Goal: Information Seeking & Learning: Check status

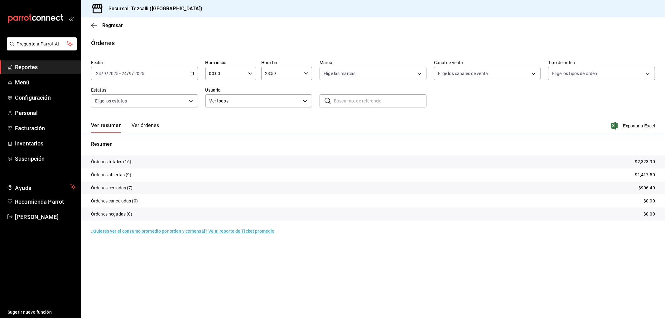
click at [148, 129] on button "Ver órdenes" at bounding box center [144, 127] width 27 height 11
click at [148, 127] on div "Ver resumen Ver órdenes" at bounding box center [125, 127] width 68 height 11
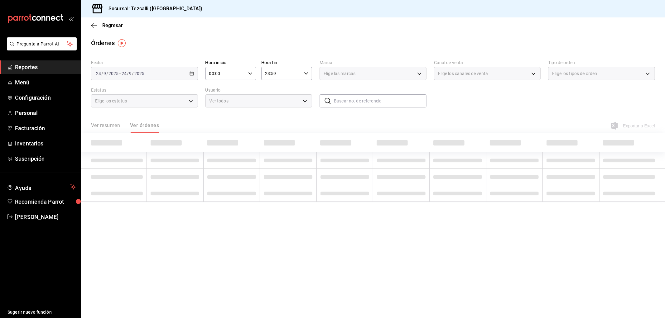
click at [148, 124] on div "Ver resumen Ver órdenes" at bounding box center [125, 127] width 68 height 11
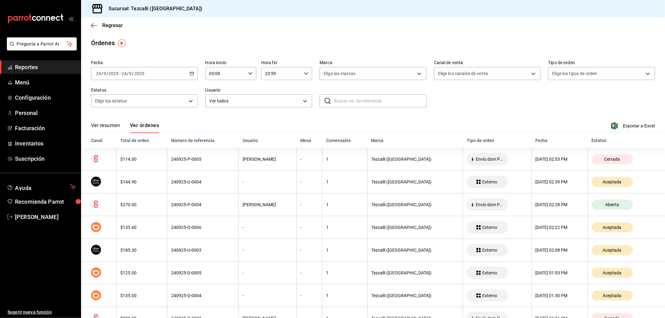
click at [115, 126] on button "Ver resumen" at bounding box center [105, 127] width 29 height 11
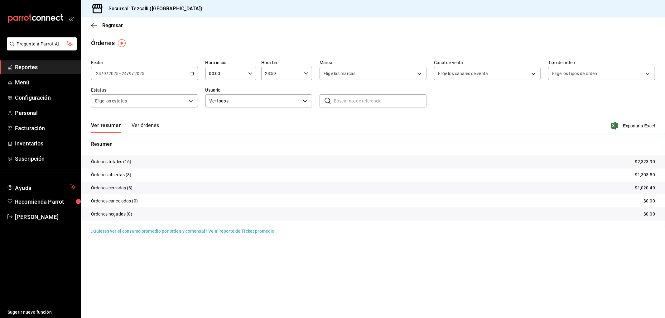
click at [141, 130] on button "Ver órdenes" at bounding box center [144, 127] width 27 height 11
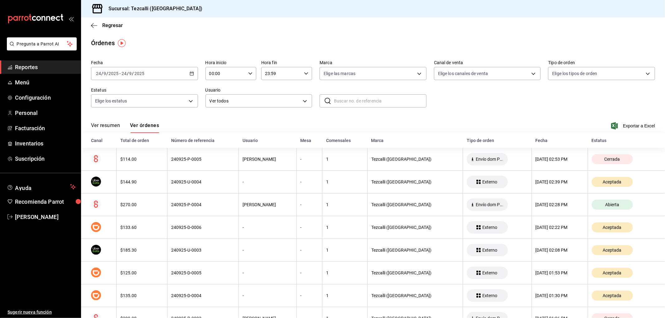
click at [104, 125] on button "Ver resumen" at bounding box center [105, 127] width 29 height 11
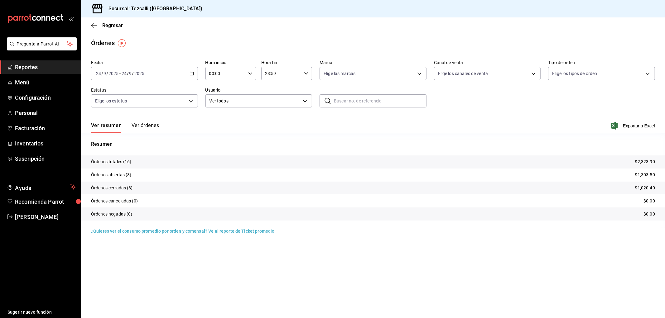
click at [137, 76] on input "2025" at bounding box center [139, 73] width 11 height 5
click at [111, 91] on span "Hoy" at bounding box center [120, 92] width 48 height 7
click at [31, 67] on span "Reportes" at bounding box center [45, 67] width 61 height 8
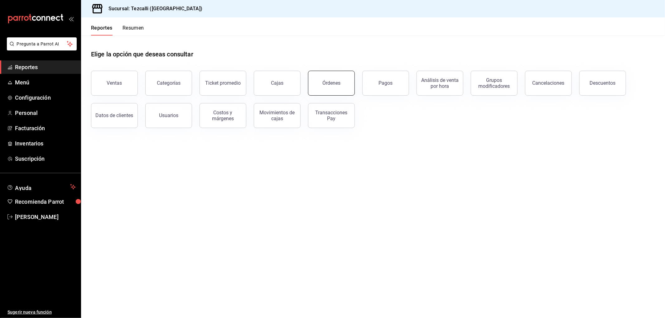
click at [338, 84] on div "Órdenes" at bounding box center [331, 83] width 18 height 6
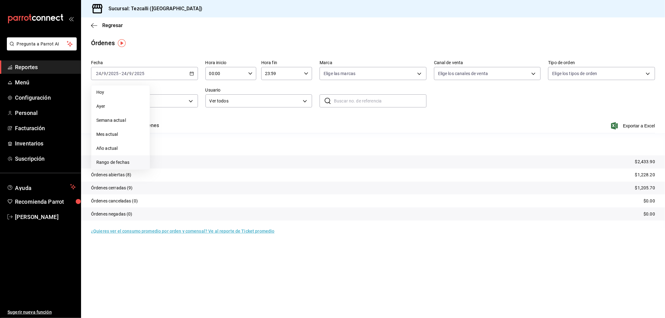
click at [140, 160] on span "Rango de fechas" at bounding box center [120, 162] width 48 height 7
click at [194, 95] on span "septiembre de 2025" at bounding box center [177, 96] width 40 height 5
click at [175, 128] on button "julio" at bounding box center [170, 130] width 26 height 11
click at [166, 130] on button "7" at bounding box center [162, 131] width 11 height 11
click at [229, 130] on abbr "13" at bounding box center [229, 131] width 4 height 4
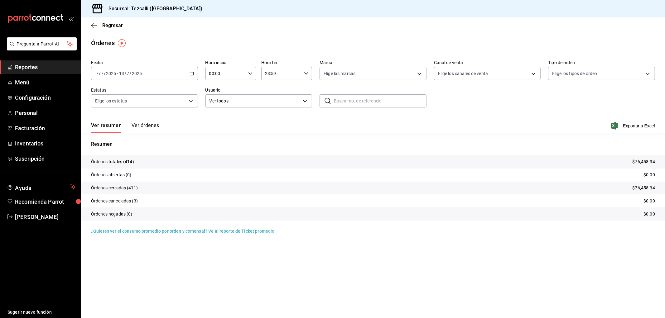
click at [183, 76] on div "[DATE] [DATE] - [DATE] [DATE]" at bounding box center [144, 73] width 107 height 13
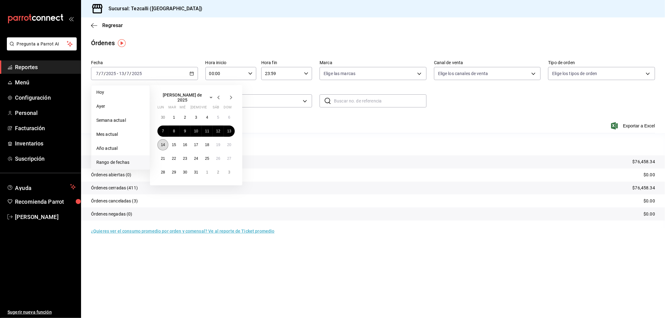
click at [164, 143] on abbr "14" at bounding box center [163, 145] width 4 height 4
click at [228, 143] on abbr "20" at bounding box center [229, 145] width 4 height 4
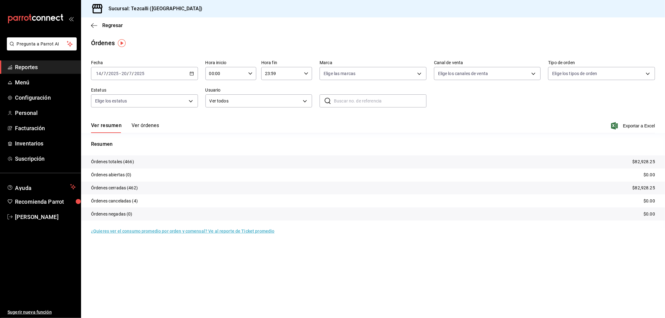
click at [171, 76] on div "[DATE] [DATE] - [DATE] [DATE]" at bounding box center [144, 73] width 107 height 13
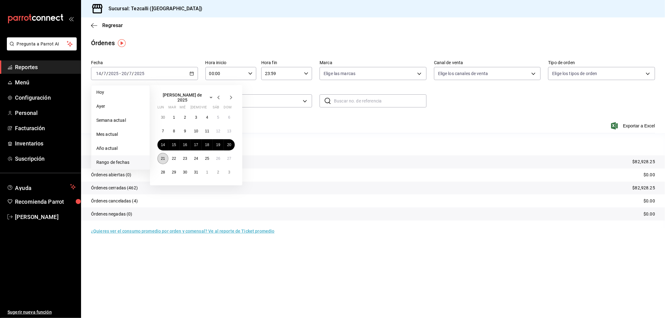
click at [166, 153] on button "21" at bounding box center [162, 158] width 11 height 11
click at [229, 156] on abbr "27" at bounding box center [229, 158] width 4 height 4
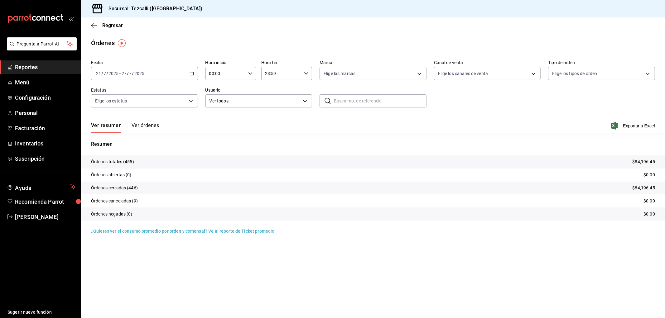
click at [174, 76] on div "[DATE] [DATE] - [DATE] [DATE]" at bounding box center [144, 73] width 107 height 13
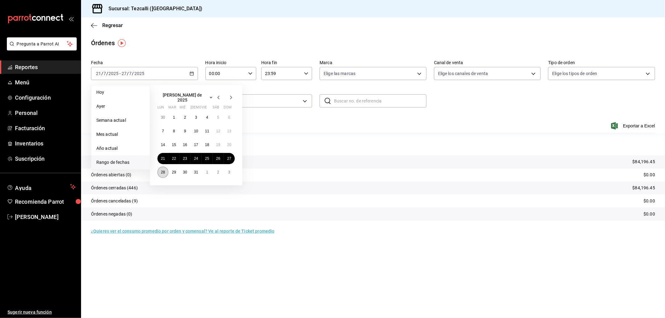
click at [164, 167] on button "28" at bounding box center [162, 172] width 11 height 11
click at [230, 168] on button "3" at bounding box center [229, 172] width 11 height 11
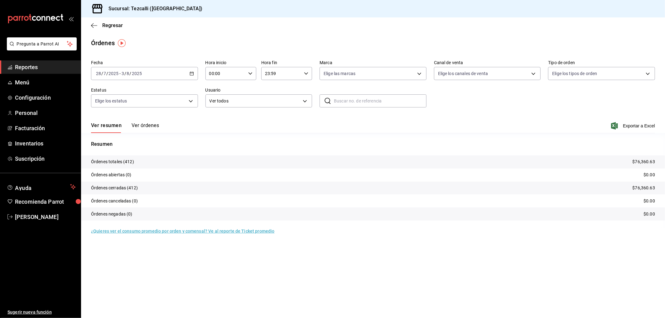
click at [156, 73] on div "[DATE] [DATE] - [DATE] [DATE]" at bounding box center [144, 73] width 107 height 13
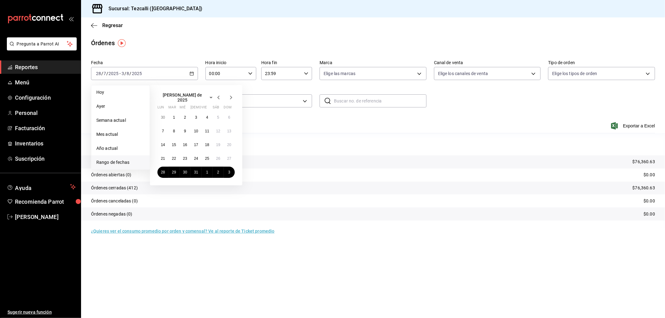
click at [233, 97] on icon "button" at bounding box center [230, 97] width 7 height 7
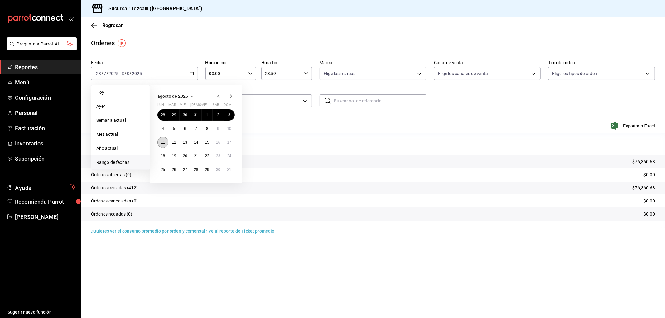
click at [166, 145] on button "11" at bounding box center [162, 142] width 11 height 11
click at [231, 141] on button "17" at bounding box center [229, 142] width 11 height 11
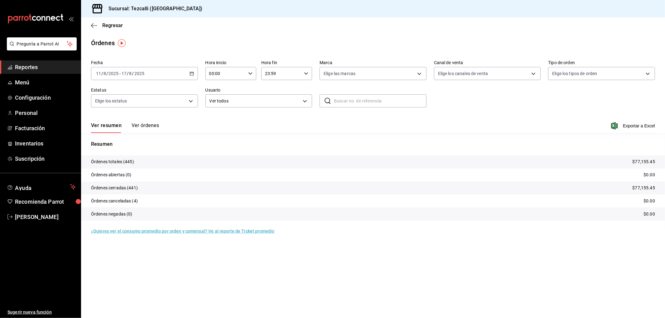
click at [164, 71] on div "[DATE] [DATE] - [DATE] [DATE]" at bounding box center [144, 73] width 107 height 13
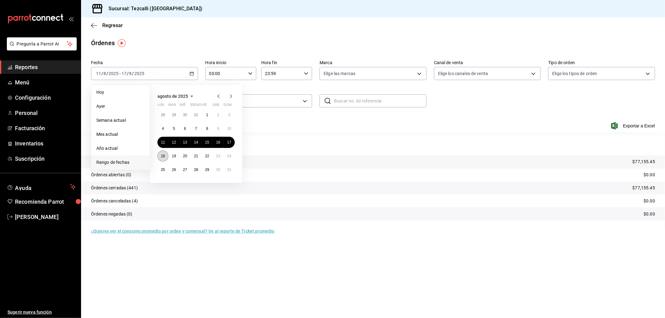
click at [164, 152] on button "18" at bounding box center [162, 155] width 11 height 11
click at [227, 153] on button "24" at bounding box center [229, 155] width 11 height 11
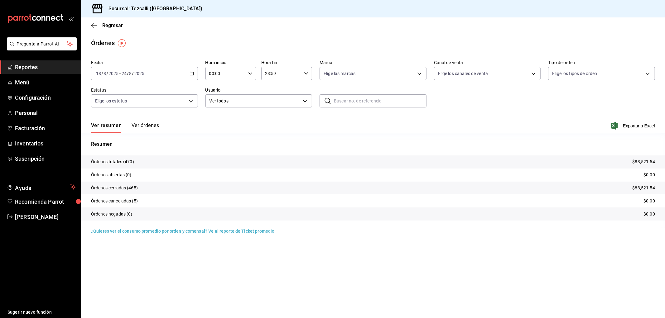
click at [174, 73] on div "[DATE] [DATE] - [DATE] [DATE]" at bounding box center [144, 73] width 107 height 13
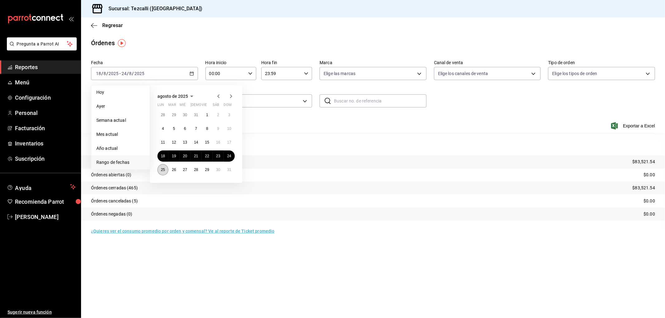
click at [164, 171] on abbr "25" at bounding box center [163, 170] width 4 height 4
click at [232, 172] on button "31" at bounding box center [229, 169] width 11 height 11
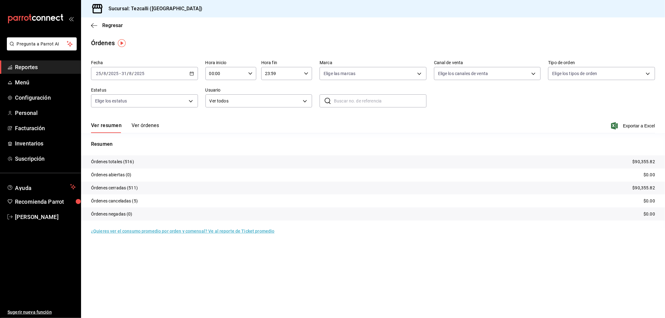
click at [158, 70] on div "[DATE] [DATE] - [DATE] [DATE]" at bounding box center [144, 73] width 107 height 13
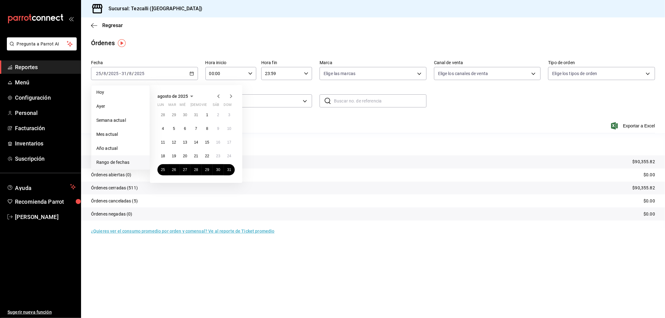
click at [231, 100] on icon "button" at bounding box center [230, 96] width 7 height 7
click at [160, 116] on button "1" at bounding box center [162, 114] width 11 height 11
click at [231, 116] on button "7" at bounding box center [229, 114] width 11 height 11
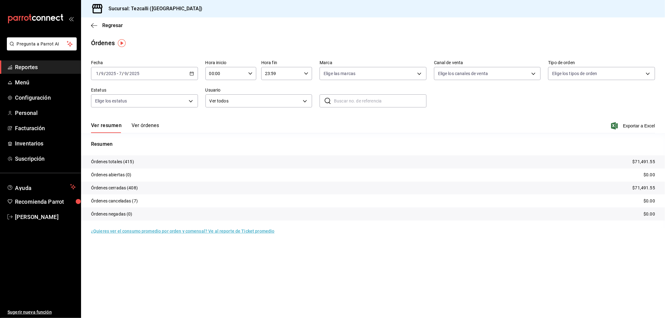
click at [163, 72] on div "[DATE] [DATE] - [DATE] [DATE]" at bounding box center [144, 73] width 107 height 13
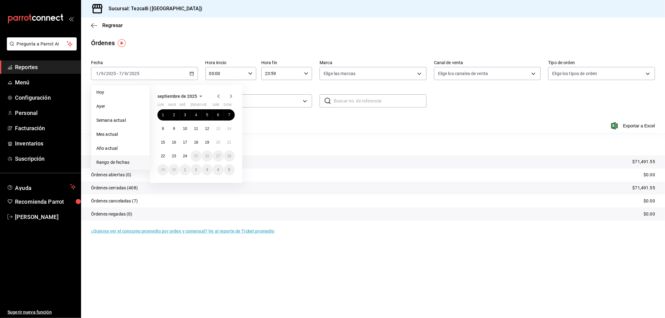
click at [218, 97] on icon "button" at bounding box center [218, 96] width 7 height 7
click at [161, 168] on abbr "25" at bounding box center [163, 170] width 4 height 4
click at [233, 170] on button "31" at bounding box center [229, 169] width 11 height 11
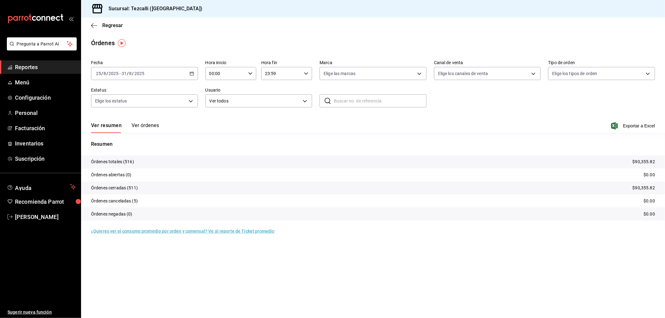
click at [192, 74] on icon "button" at bounding box center [191, 73] width 4 height 4
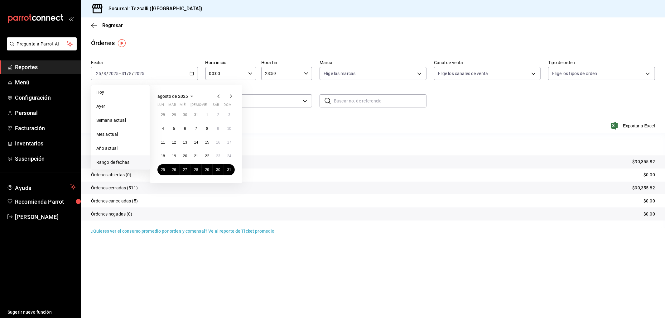
click at [230, 100] on icon "button" at bounding box center [230, 96] width 7 height 7
click at [312, 141] on p "Resumen" at bounding box center [373, 144] width 564 height 7
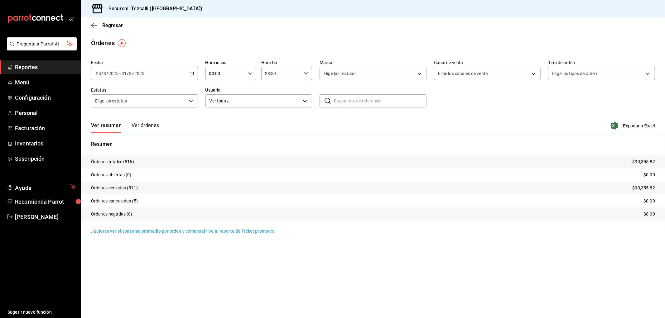
click at [312, 141] on p "Resumen" at bounding box center [373, 144] width 564 height 7
click at [157, 74] on div "[DATE] [DATE] - [DATE] [DATE]" at bounding box center [144, 73] width 107 height 13
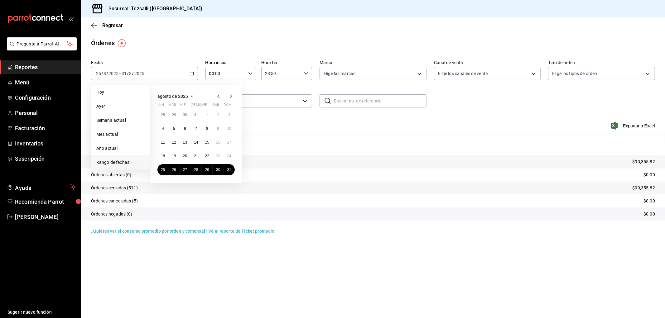
click at [232, 95] on icon "button" at bounding box center [230, 96] width 7 height 7
click at [166, 144] on button "15" at bounding box center [162, 142] width 11 height 11
click at [228, 146] on button "21" at bounding box center [229, 142] width 11 height 11
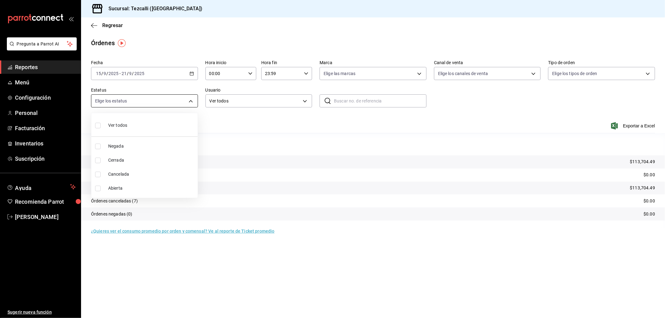
click at [185, 100] on body "Pregunta a Parrot AI Reportes Menú Configuración Personal Facturación Inventari…" at bounding box center [332, 159] width 665 height 318
click at [191, 81] on div at bounding box center [332, 159] width 665 height 318
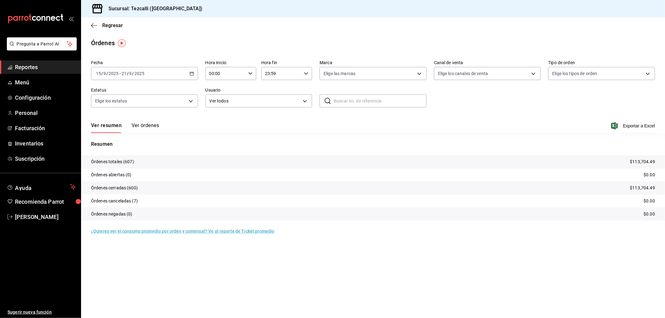
click at [191, 75] on div "Ver todos Negada Cerrada Cancelada Abierta" at bounding box center [332, 159] width 665 height 318
click at [181, 71] on div "[DATE] [DATE] - [DATE] [DATE]" at bounding box center [144, 73] width 107 height 13
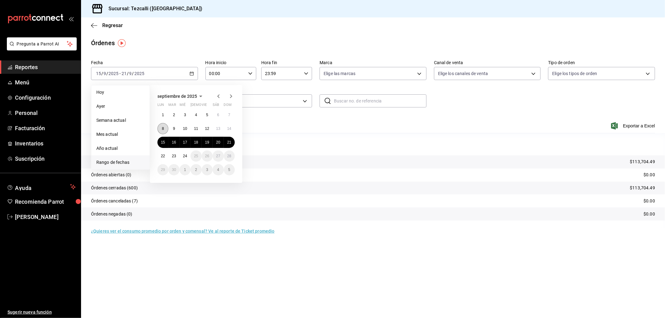
click at [158, 127] on button "8" at bounding box center [162, 128] width 11 height 11
click at [226, 129] on button "14" at bounding box center [229, 128] width 11 height 11
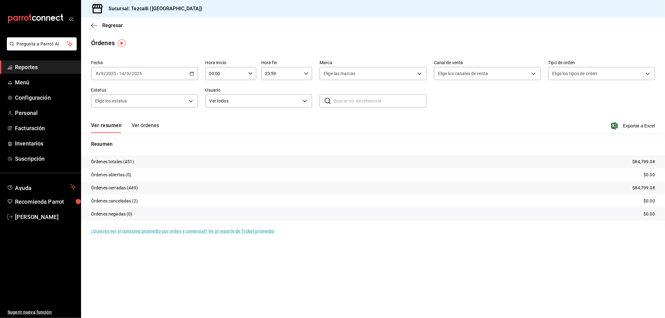
click at [191, 69] on div "[DATE] [DATE] - [DATE] [DATE]" at bounding box center [144, 73] width 107 height 13
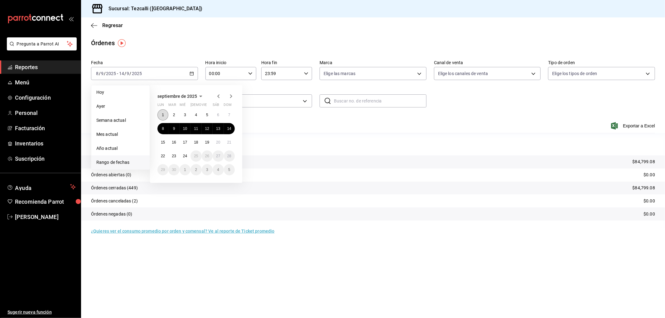
click at [166, 116] on button "1" at bounding box center [162, 114] width 11 height 11
click at [230, 118] on button "7" at bounding box center [229, 114] width 11 height 11
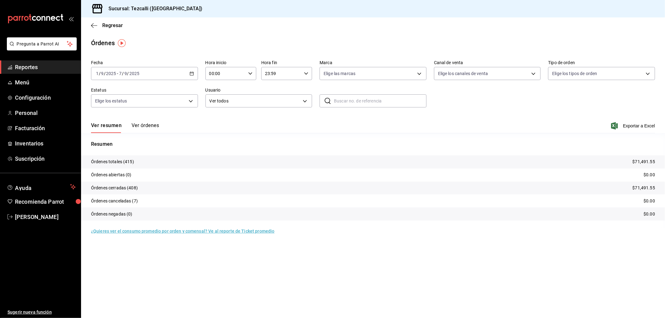
click at [189, 72] on icon "button" at bounding box center [191, 73] width 4 height 4
click at [191, 74] on icon "button" at bounding box center [191, 73] width 4 height 4
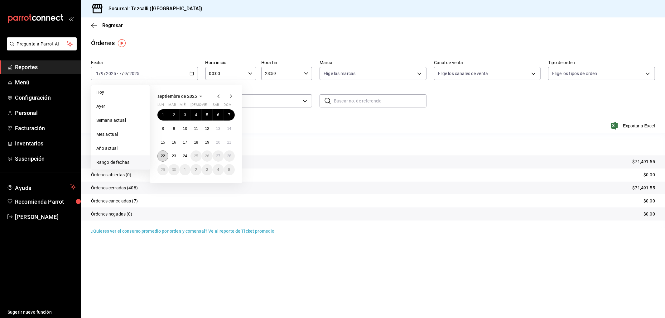
click at [164, 158] on button "22" at bounding box center [162, 155] width 11 height 11
click at [186, 157] on abbr "24" at bounding box center [185, 156] width 4 height 4
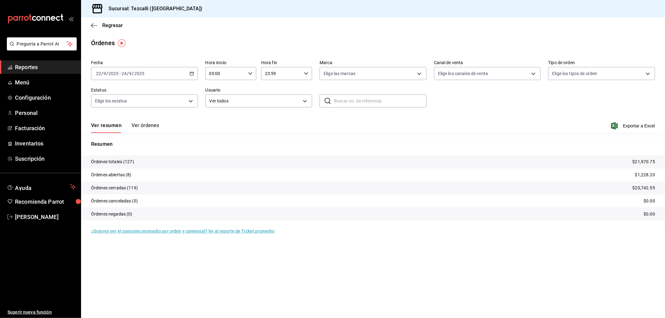
click at [181, 73] on div "[DATE] [DATE] - [DATE] [DATE]" at bounding box center [144, 73] width 107 height 13
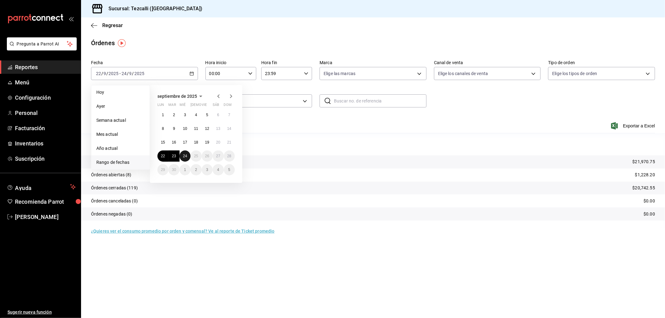
click at [185, 159] on button "24" at bounding box center [184, 155] width 11 height 11
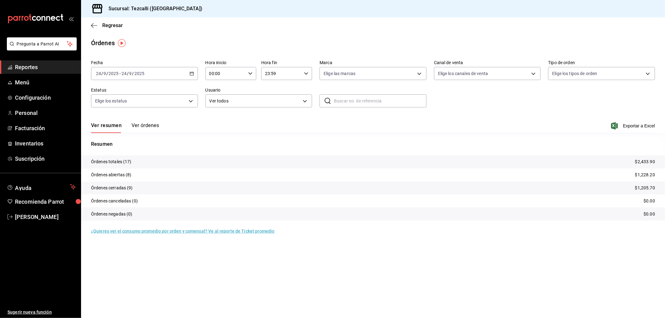
click at [241, 178] on tr "Órdenes abiertas (8) $1,228.20" at bounding box center [373, 175] width 584 height 13
click at [141, 128] on button "Ver órdenes" at bounding box center [144, 127] width 27 height 11
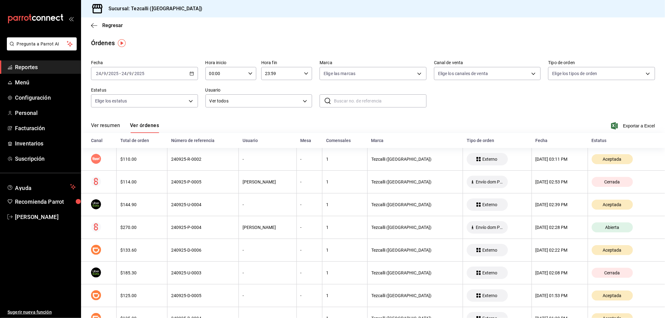
click at [110, 126] on button "Ver resumen" at bounding box center [105, 127] width 29 height 11
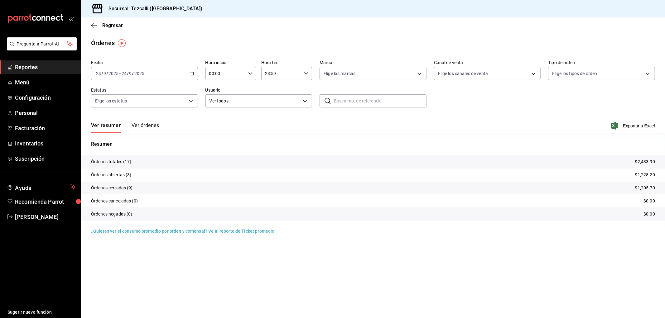
click at [153, 126] on button "Ver órdenes" at bounding box center [144, 127] width 27 height 11
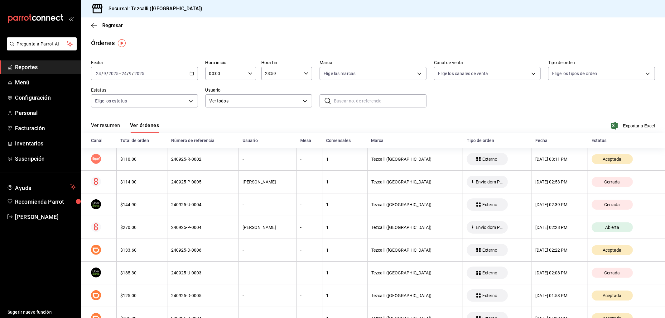
click at [103, 124] on button "Ver resumen" at bounding box center [105, 127] width 29 height 11
